Goal: Task Accomplishment & Management: Use online tool/utility

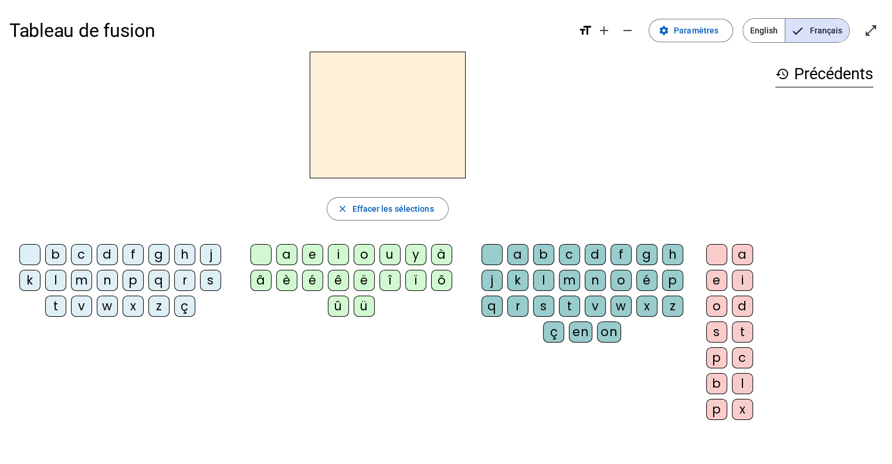
click at [336, 257] on div "i" at bounding box center [338, 254] width 21 height 21
click at [62, 286] on div "l" at bounding box center [55, 280] width 21 height 21
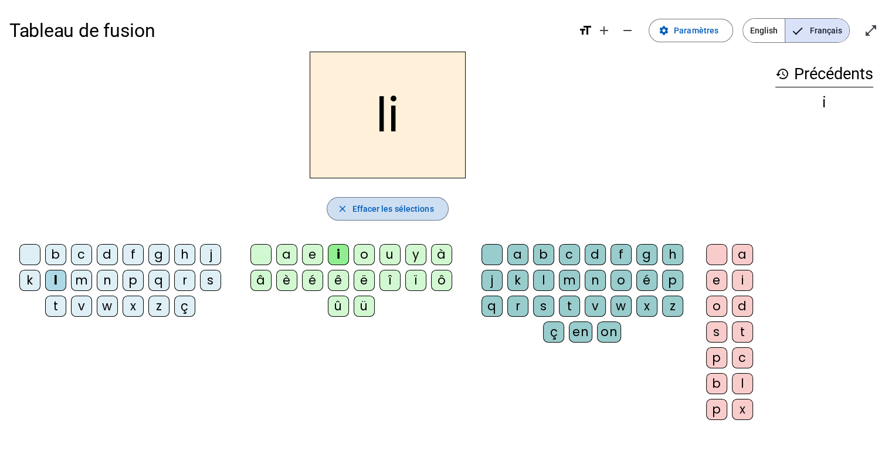
click at [416, 209] on span "Effacer les sélections" at bounding box center [392, 209] width 81 height 14
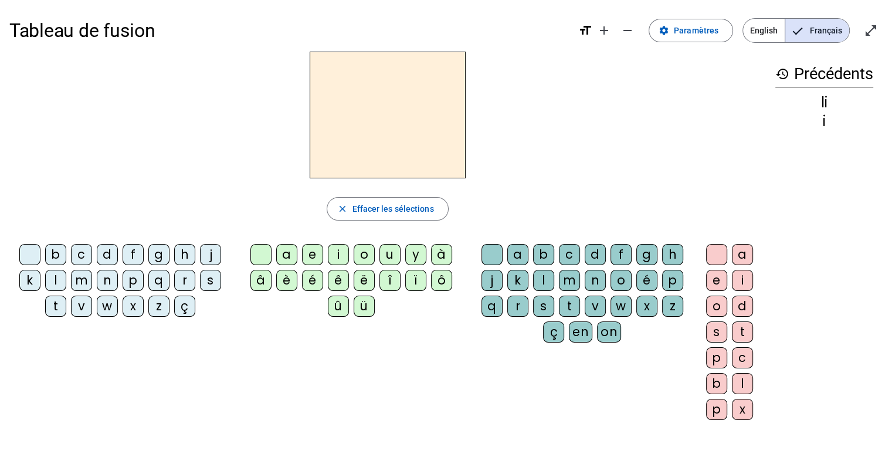
click at [83, 283] on div "m" at bounding box center [81, 280] width 21 height 21
click at [337, 253] on div "i" at bounding box center [338, 254] width 21 height 21
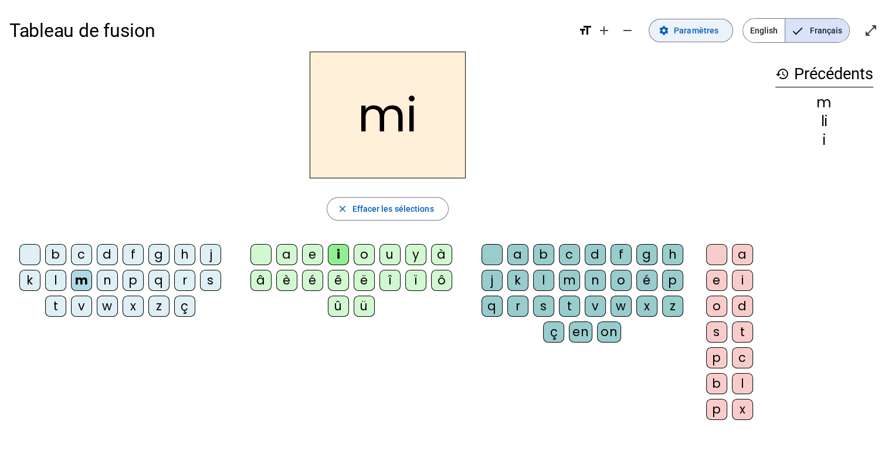
click at [675, 38] on span at bounding box center [690, 30] width 83 height 28
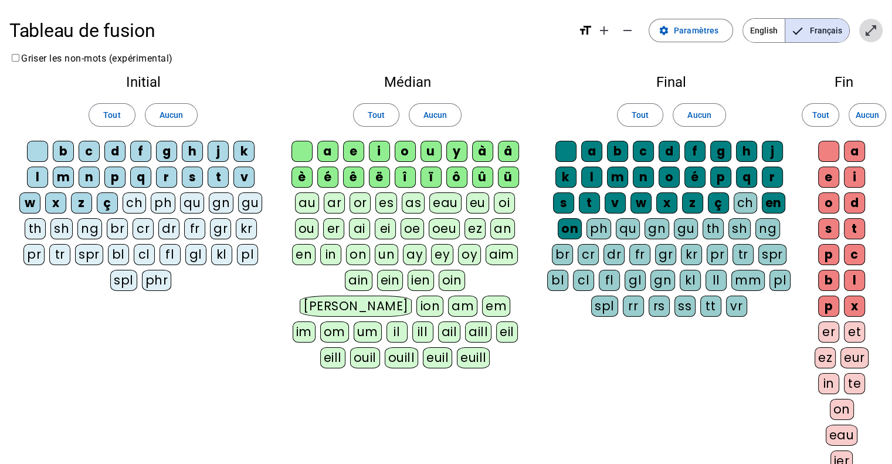
click at [874, 31] on mat-icon "open_in_full" at bounding box center [871, 30] width 14 height 14
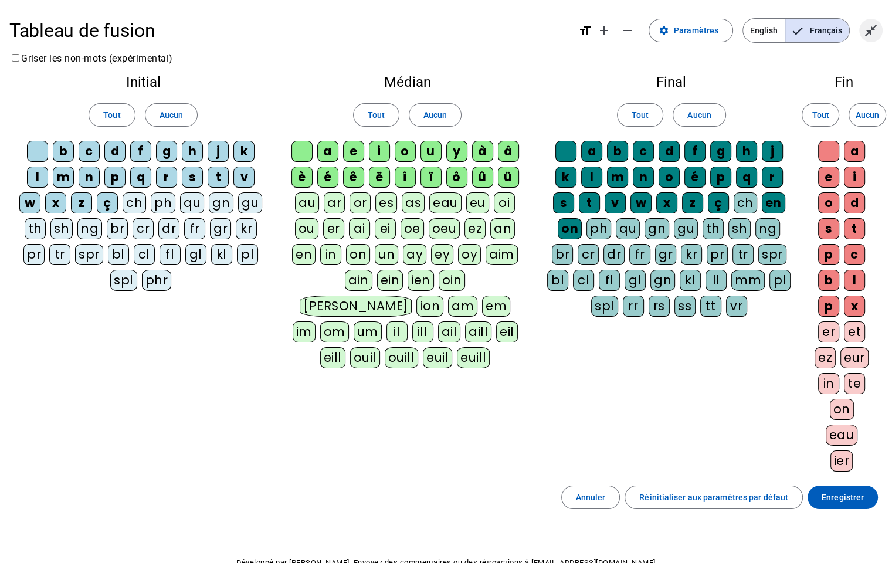
click at [873, 33] on mat-icon "close_fullscreen" at bounding box center [871, 30] width 14 height 14
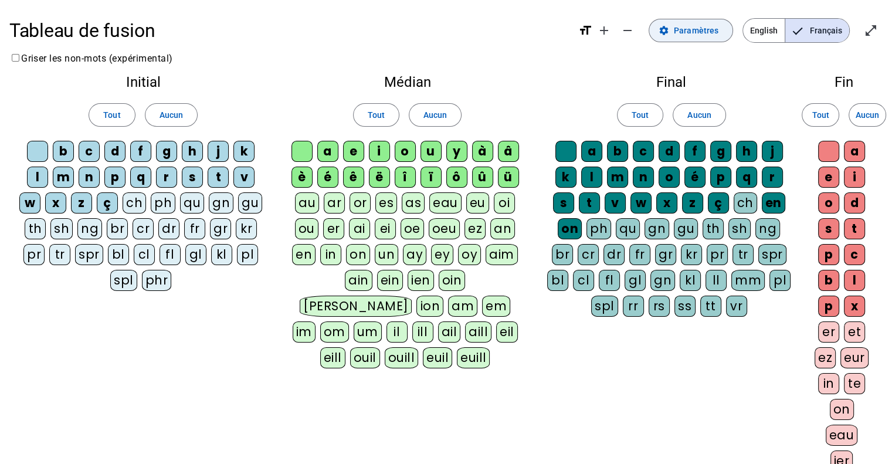
click at [694, 32] on span "Paramètres" at bounding box center [696, 30] width 45 height 14
click at [816, 30] on span "Français" at bounding box center [817, 30] width 64 height 23
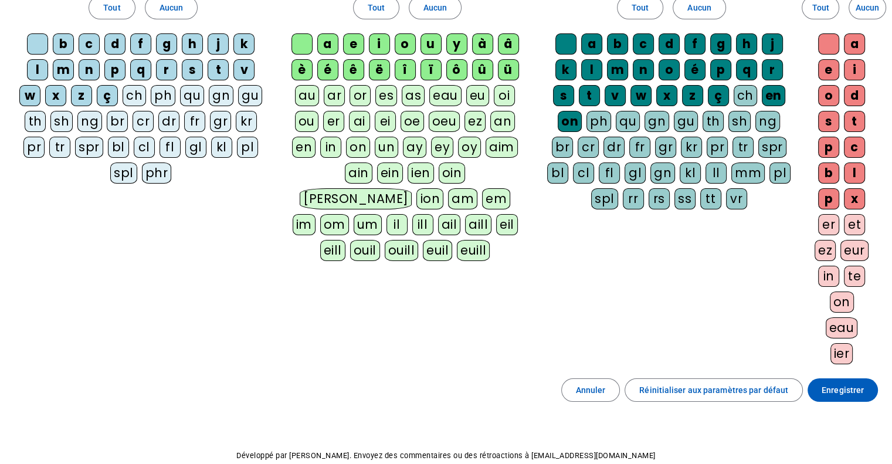
scroll to position [165, 0]
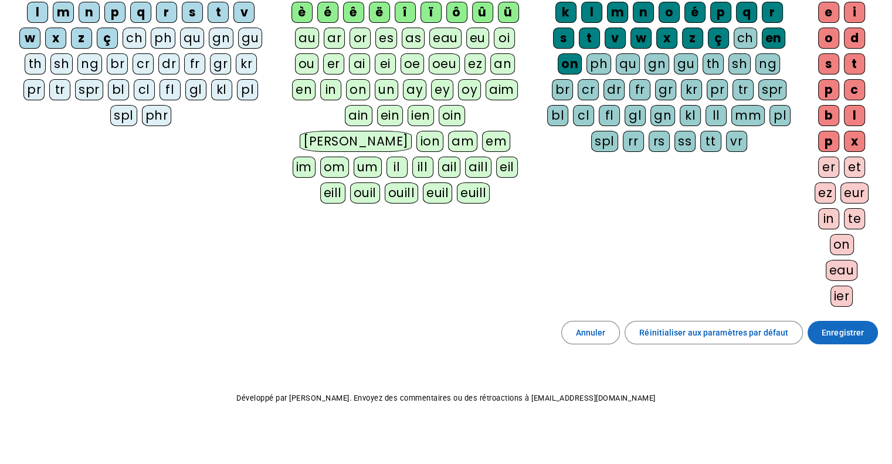
click at [824, 332] on span "Enregistrer" at bounding box center [842, 332] width 42 height 14
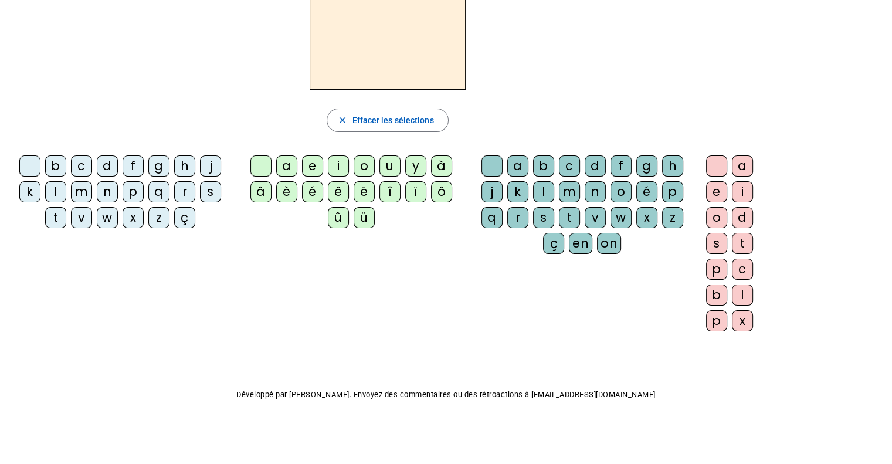
scroll to position [86, 0]
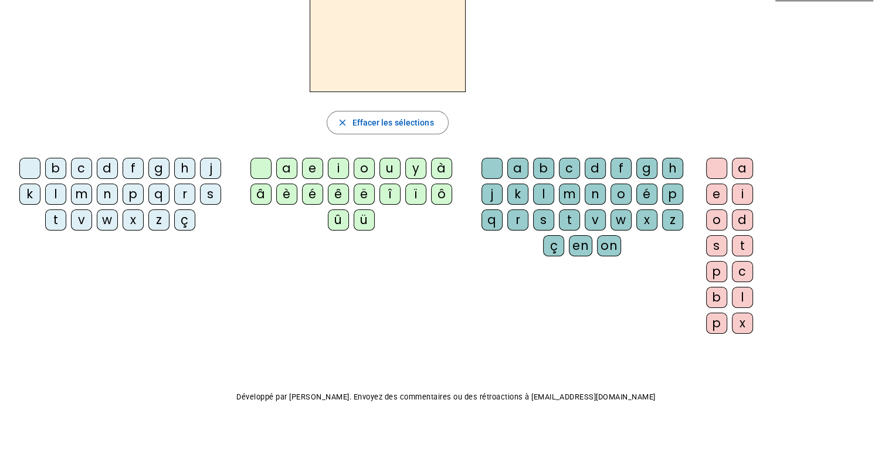
click at [81, 194] on div "m" at bounding box center [81, 193] width 21 height 21
click at [328, 164] on div "i" at bounding box center [338, 168] width 21 height 21
click at [545, 193] on div "l" at bounding box center [543, 193] width 21 height 21
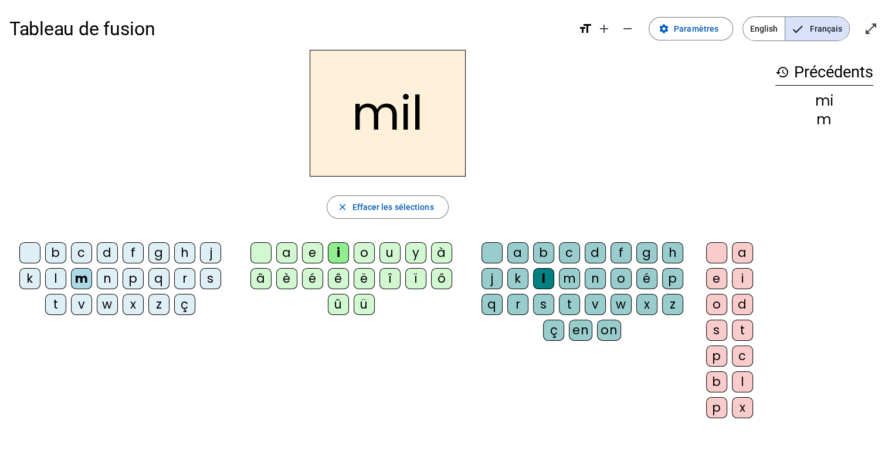
scroll to position [0, 0]
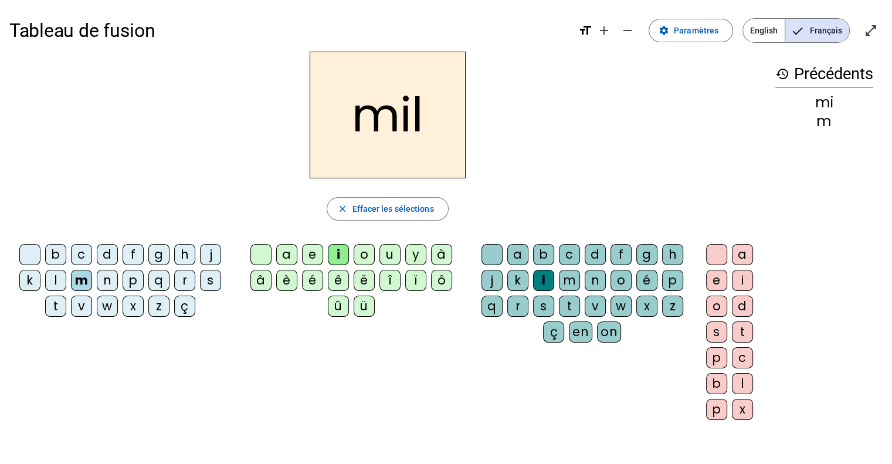
click at [291, 261] on div "a" at bounding box center [286, 254] width 21 height 21
click at [546, 279] on div "l" at bounding box center [543, 280] width 21 height 21
click at [544, 284] on div "l" at bounding box center [543, 280] width 21 height 21
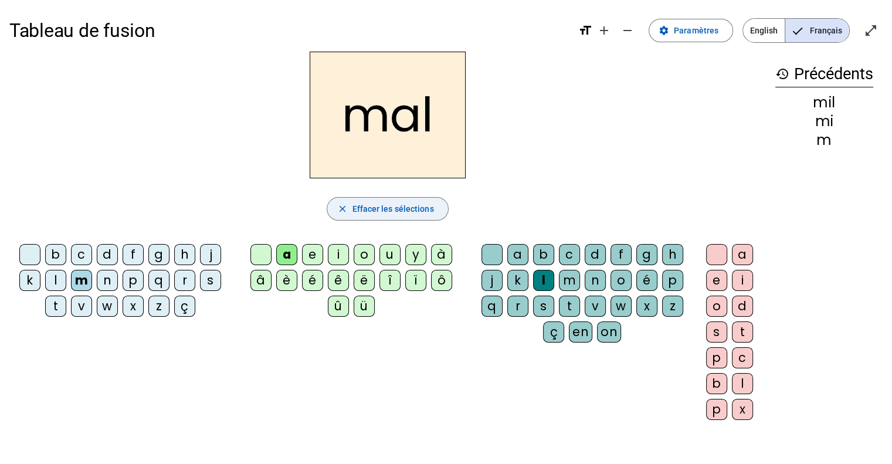
click at [439, 216] on span "button" at bounding box center [387, 209] width 120 height 28
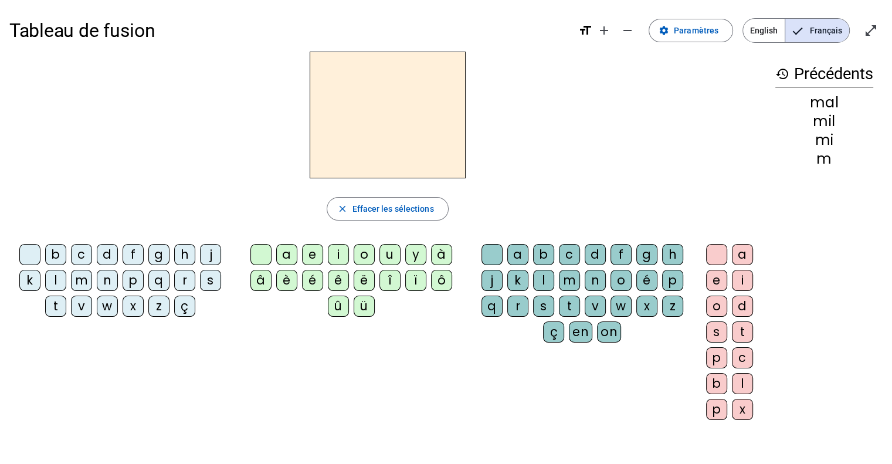
click at [87, 288] on div "m" at bounding box center [81, 280] width 21 height 21
click at [277, 250] on div "a" at bounding box center [286, 254] width 21 height 21
click at [60, 276] on div "l" at bounding box center [55, 280] width 21 height 21
click at [381, 258] on div "u" at bounding box center [389, 254] width 21 height 21
click at [111, 253] on div "d" at bounding box center [107, 254] width 21 height 21
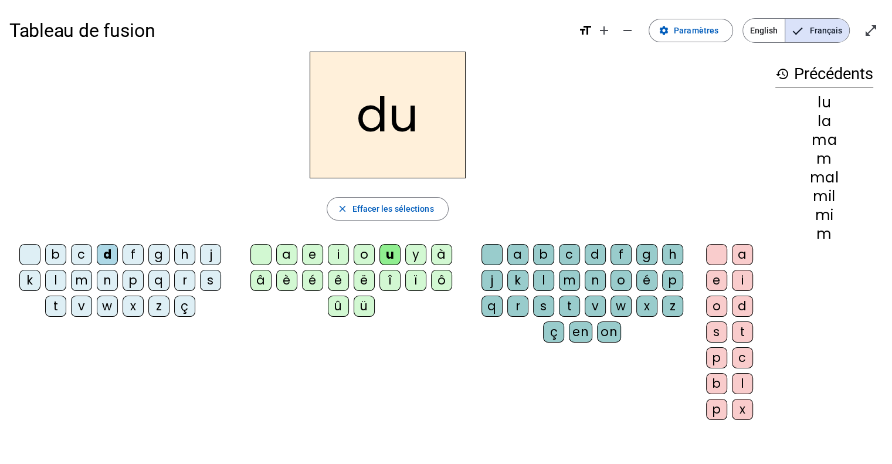
click at [57, 305] on div "t" at bounding box center [55, 305] width 21 height 21
click at [312, 256] on div "e" at bounding box center [312, 254] width 21 height 21
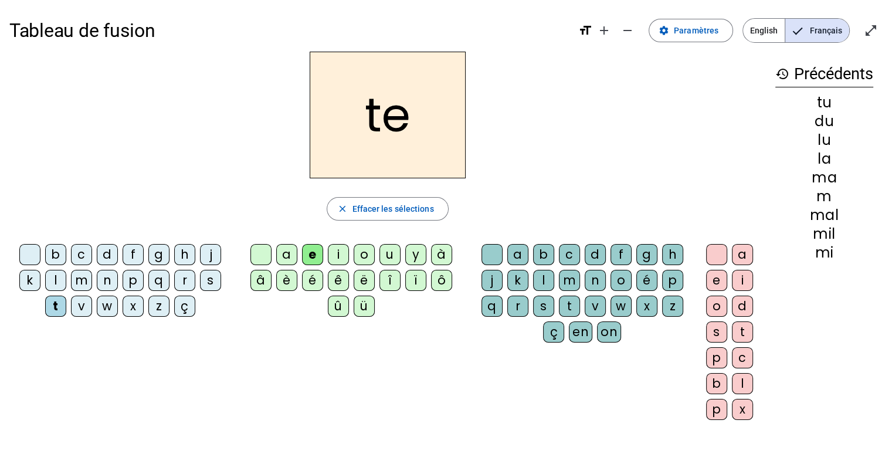
click at [109, 250] on div "d" at bounding box center [107, 254] width 21 height 21
click at [207, 259] on div "j" at bounding box center [210, 254] width 21 height 21
